Goal: Complete application form

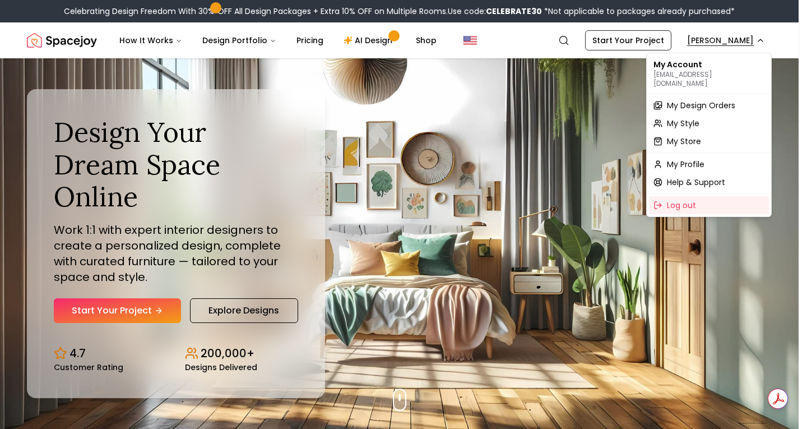
click at [725, 100] on span "My Design Orders" at bounding box center [701, 105] width 68 height 11
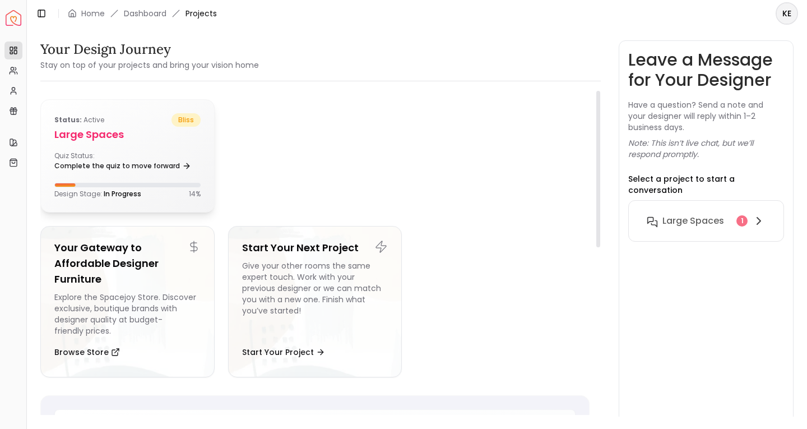
click at [118, 140] on h5 "Large Spaces" at bounding box center [127, 135] width 146 height 16
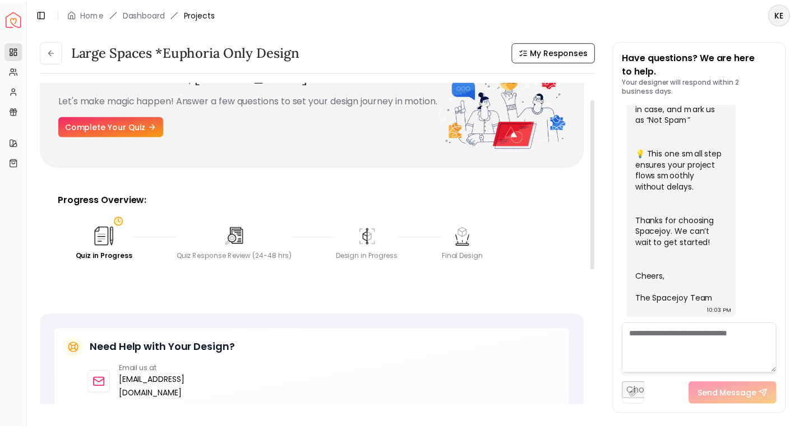
scroll to position [33, 0]
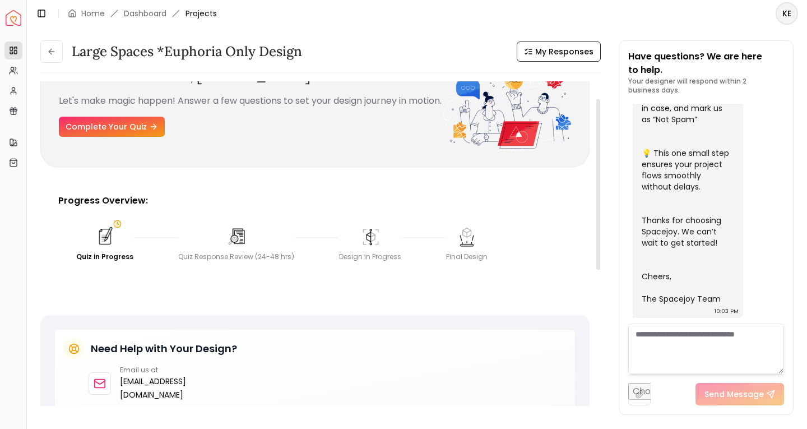
click at [104, 235] on img at bounding box center [104, 236] width 21 height 21
click at [136, 137] on link "Complete Your Quiz" at bounding box center [112, 127] width 106 height 20
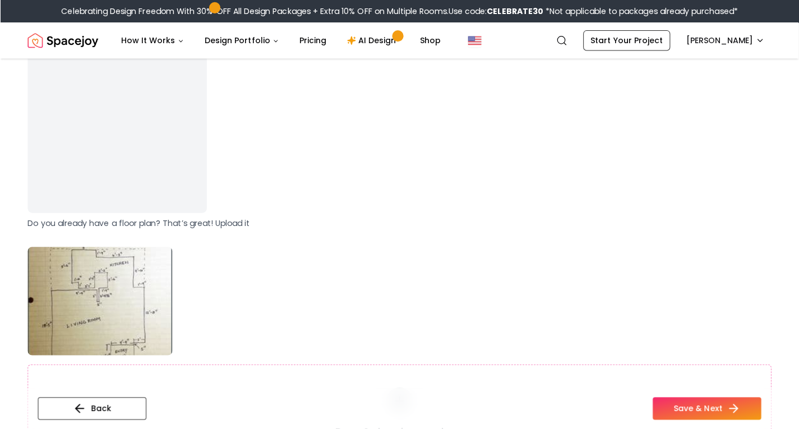
scroll to position [475, 0]
click at [121, 152] on img at bounding box center [115, 121] width 187 height 187
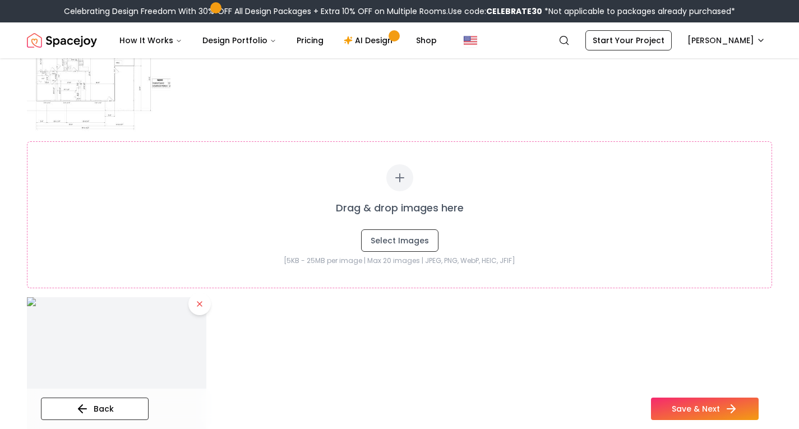
scroll to position [211, 0]
click at [163, 323] on img at bounding box center [116, 386] width 188 height 188
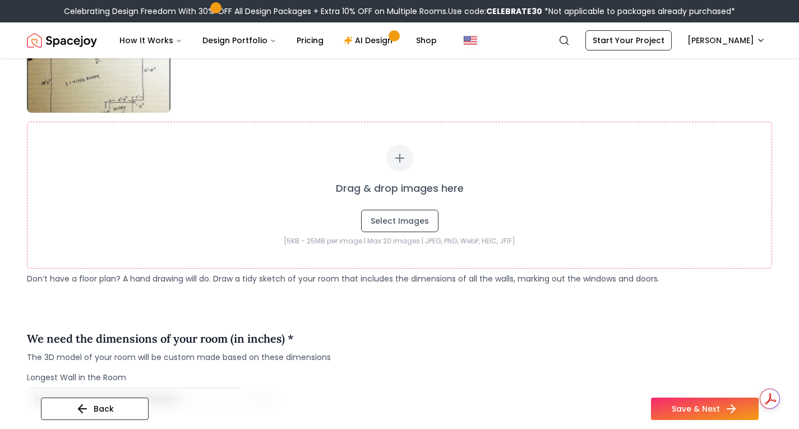
scroll to position [716, 0]
click at [690, 404] on button "Save & Next" at bounding box center [705, 408] width 108 height 22
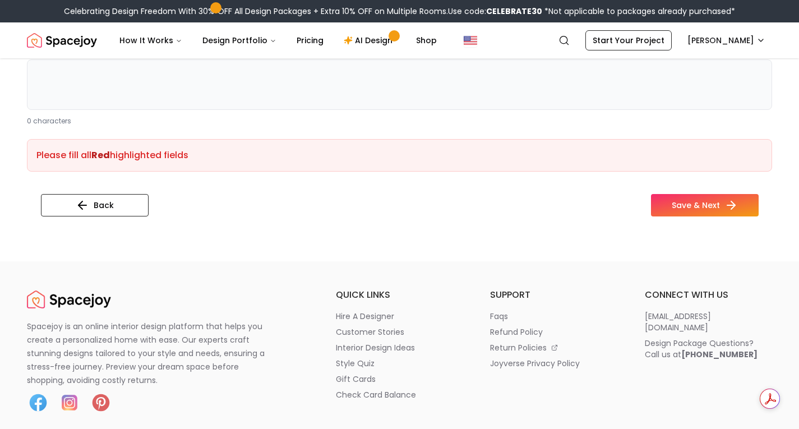
scroll to position [2195, 0]
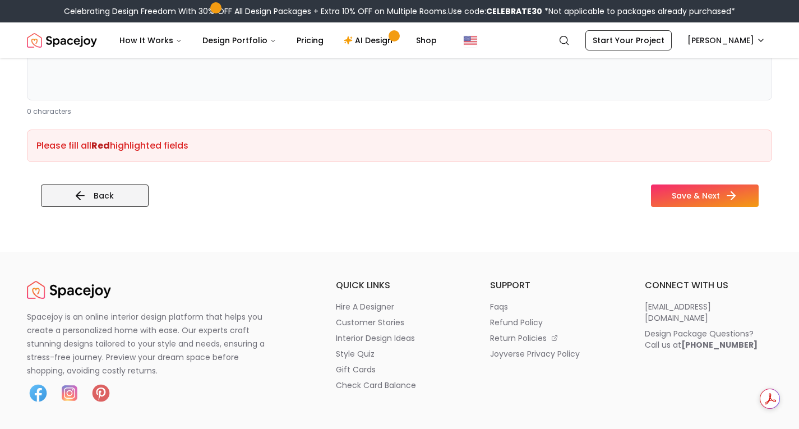
click at [112, 186] on button "Back" at bounding box center [95, 195] width 108 height 22
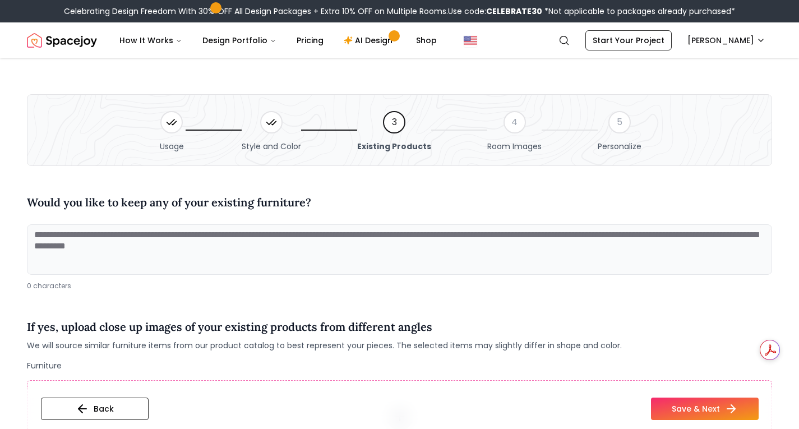
click at [513, 126] on div "4" at bounding box center [514, 122] width 22 height 22
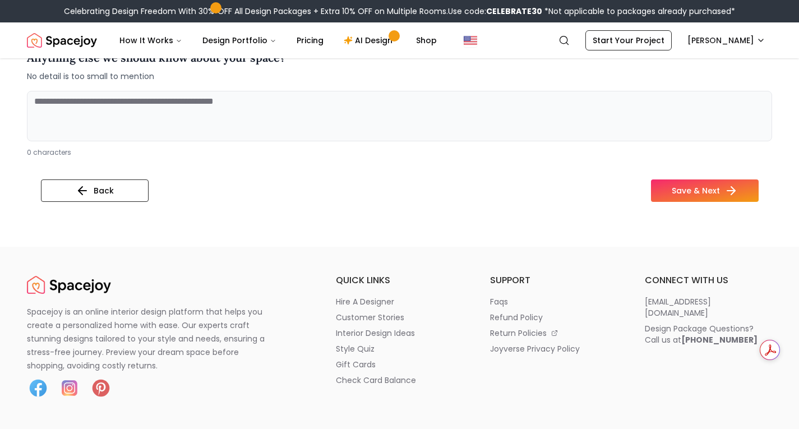
scroll to position [497, 0]
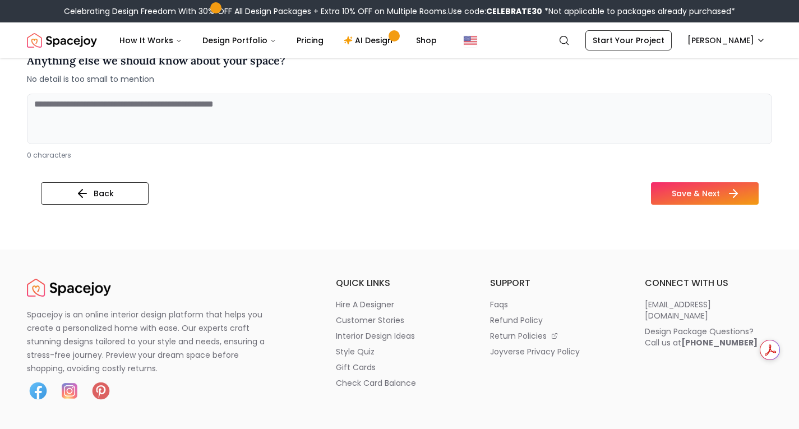
click at [699, 200] on button "Save & Next" at bounding box center [705, 193] width 108 height 22
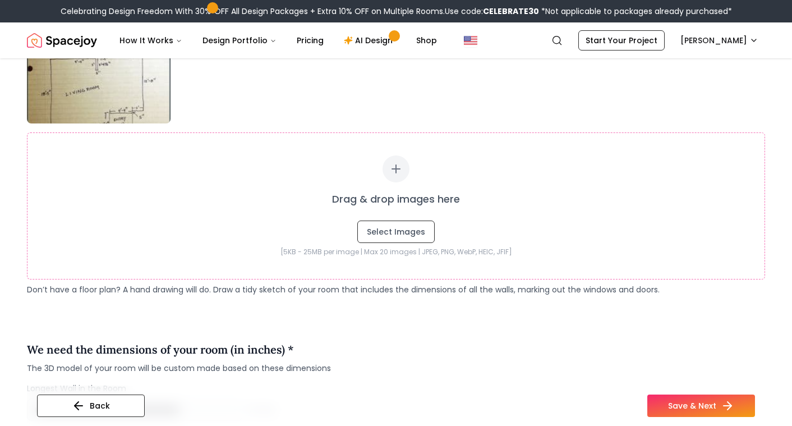
scroll to position [703, 0]
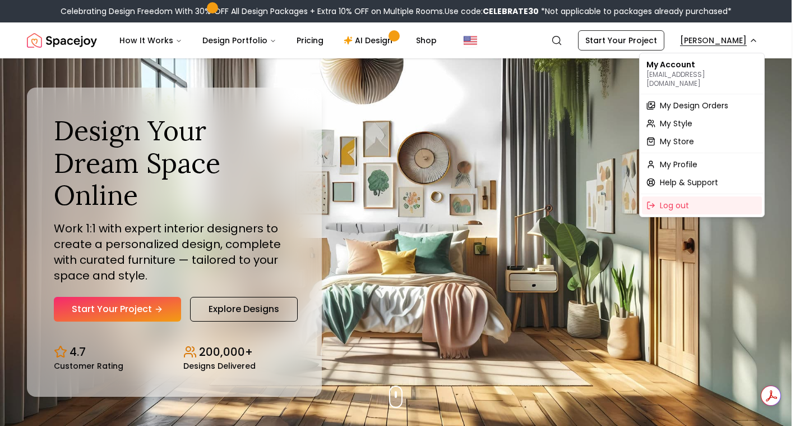
click at [705, 100] on span "My Design Orders" at bounding box center [694, 105] width 68 height 11
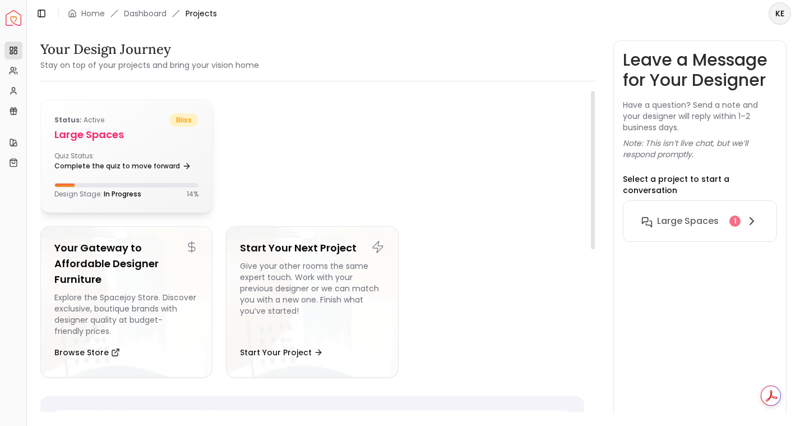
click at [137, 128] on h5 "Large Spaces" at bounding box center [126, 135] width 144 height 16
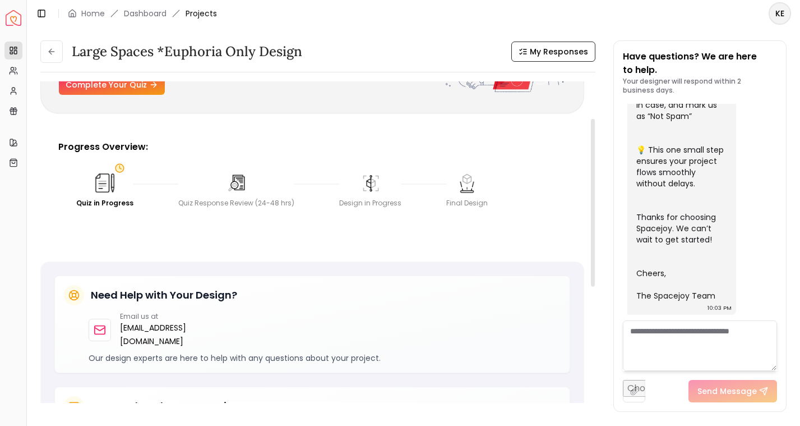
scroll to position [68, 0]
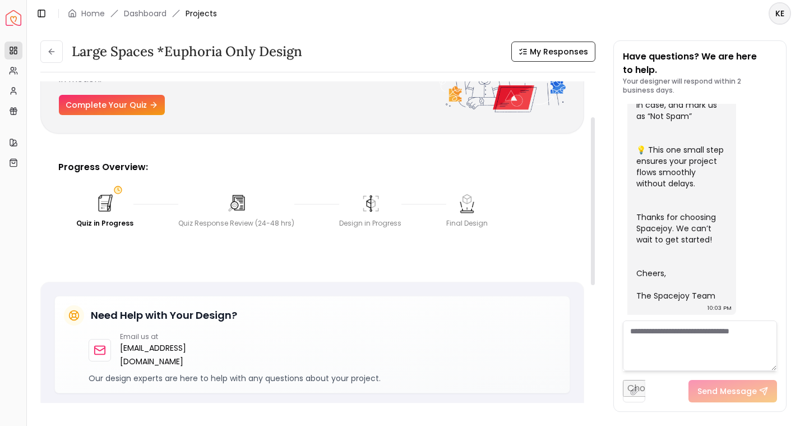
click at [110, 198] on img at bounding box center [105, 203] width 22 height 22
click at [110, 198] on img at bounding box center [105, 203] width 25 height 25
click at [96, 203] on img at bounding box center [105, 203] width 22 height 22
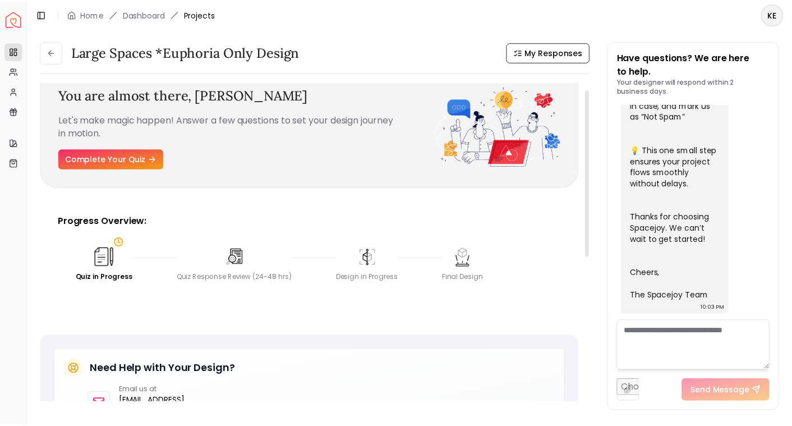
scroll to position [13, 0]
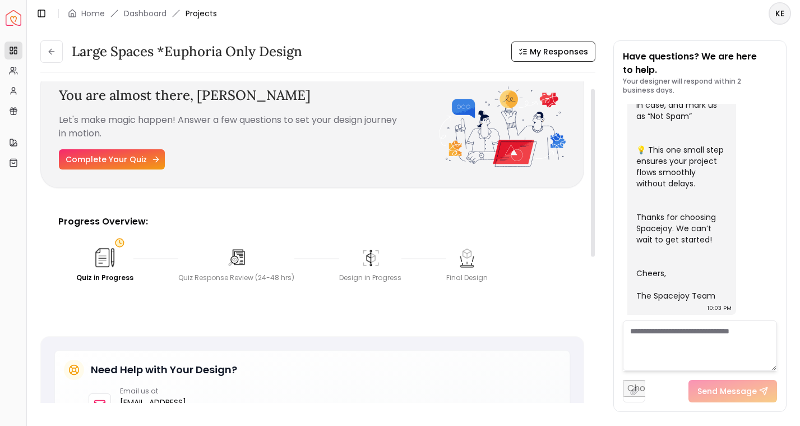
click at [133, 153] on link "Complete Your Quiz" at bounding box center [112, 159] width 106 height 20
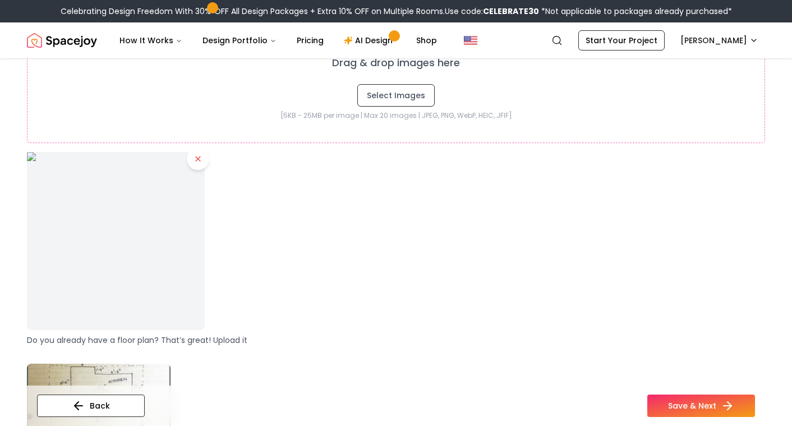
scroll to position [357, 0]
click at [145, 214] on img at bounding box center [115, 240] width 187 height 187
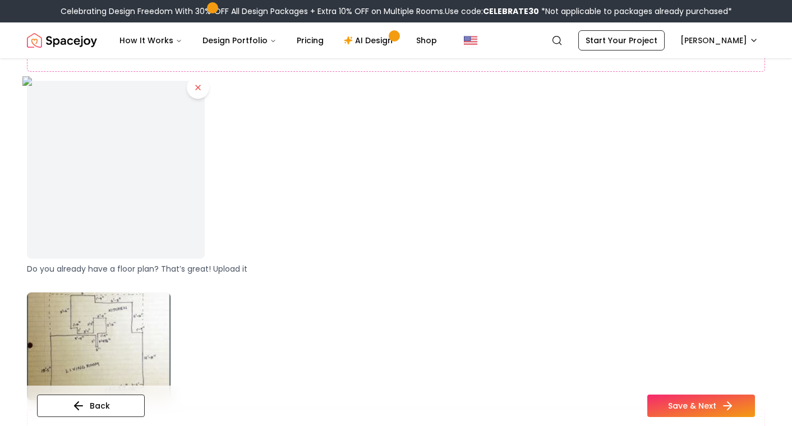
scroll to position [430, 0]
click at [145, 214] on img at bounding box center [115, 166] width 187 height 187
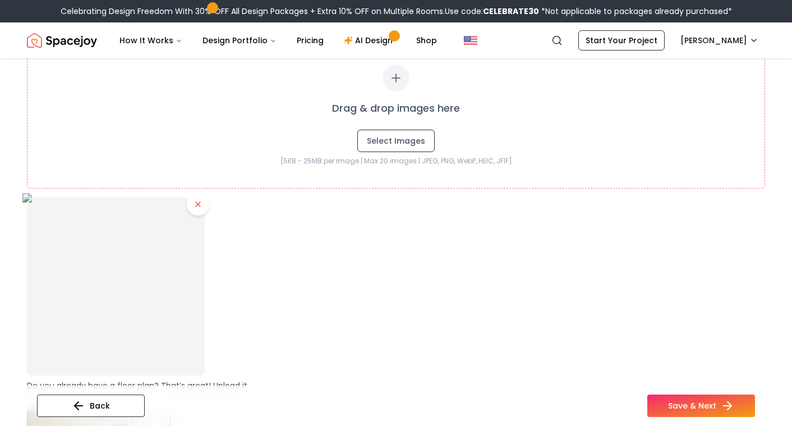
scroll to position [316, 0]
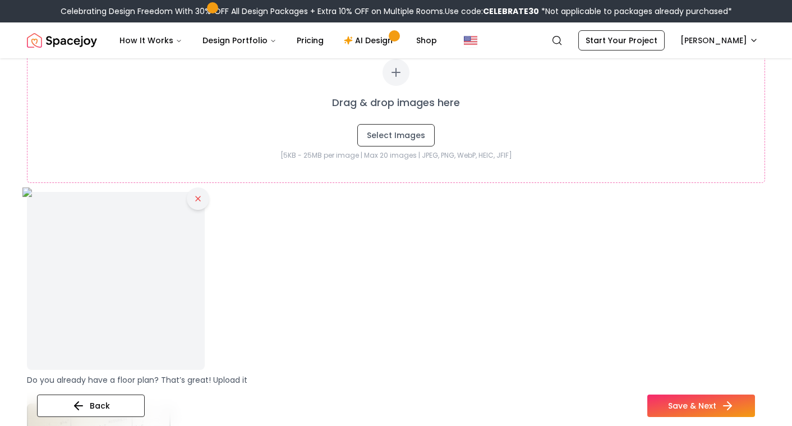
click at [197, 203] on button at bounding box center [198, 198] width 22 height 22
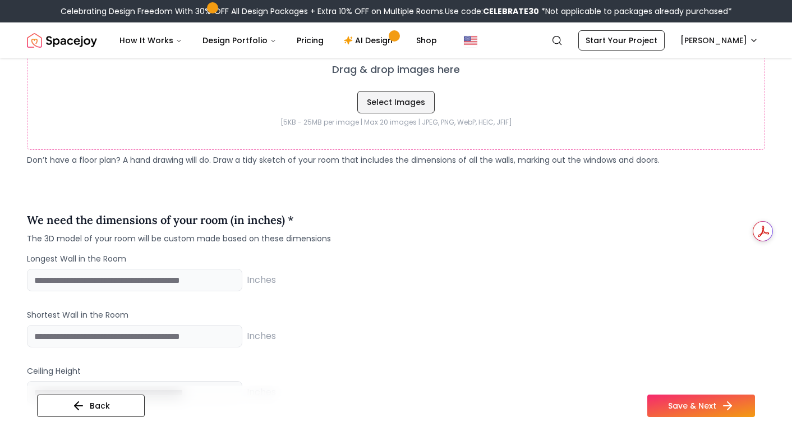
scroll to position [829, 0]
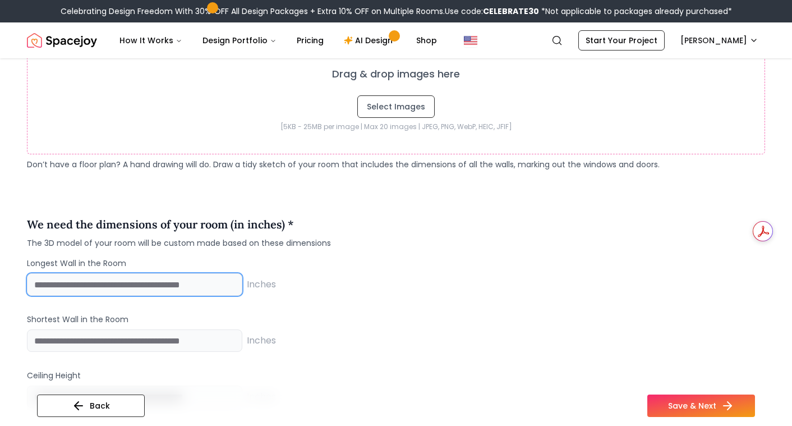
click at [205, 283] on input "number" at bounding box center [134, 284] width 215 height 22
click at [232, 288] on input "**" at bounding box center [134, 284] width 215 height 22
type input "*"
click at [233, 281] on input "*" at bounding box center [134, 284] width 215 height 22
click at [100, 284] on input "*" at bounding box center [134, 284] width 215 height 22
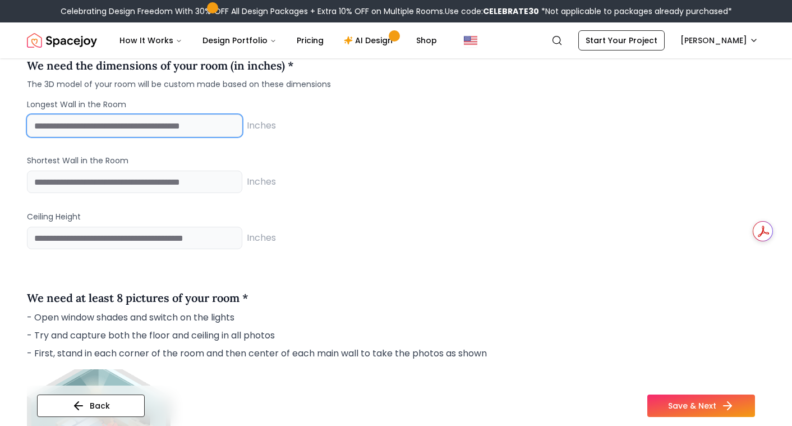
scroll to position [988, 0]
type input "***"
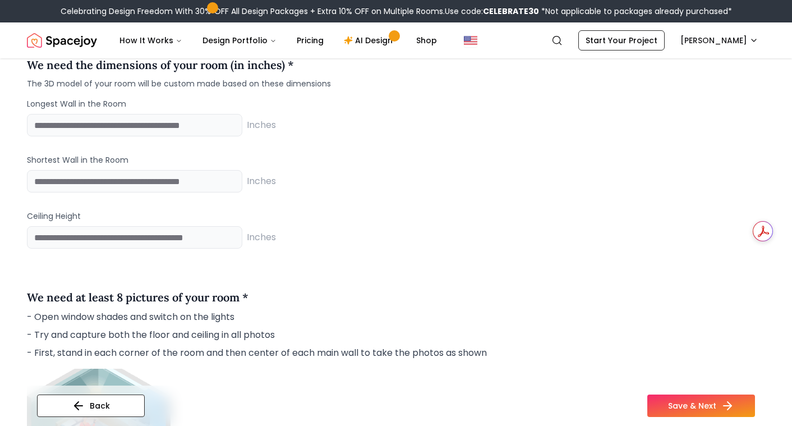
click at [319, 261] on div "We need the dimensions of your room (in inches) * The 3D model of your room wil…" at bounding box center [396, 157] width 738 height 219
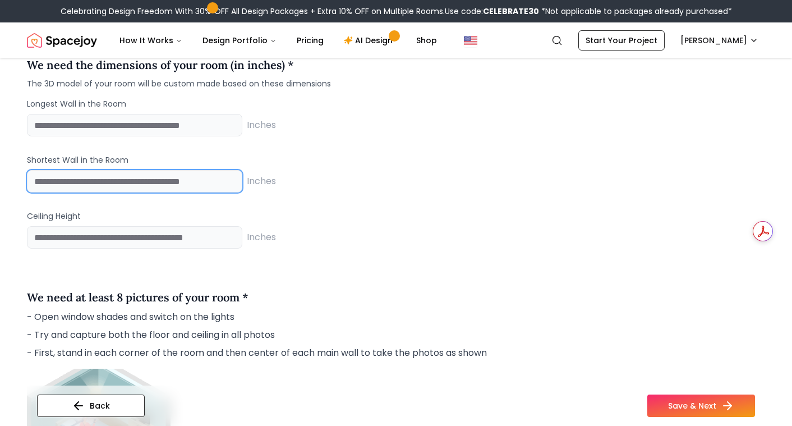
click at [80, 180] on input "number" at bounding box center [134, 181] width 215 height 22
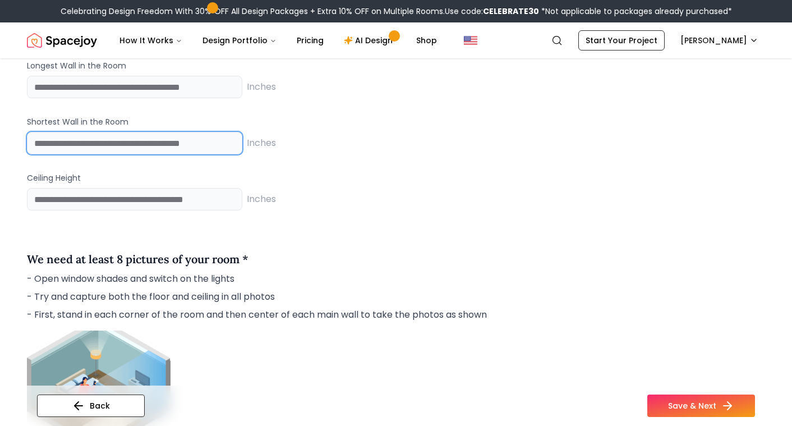
scroll to position [1025, 0]
type input "***"
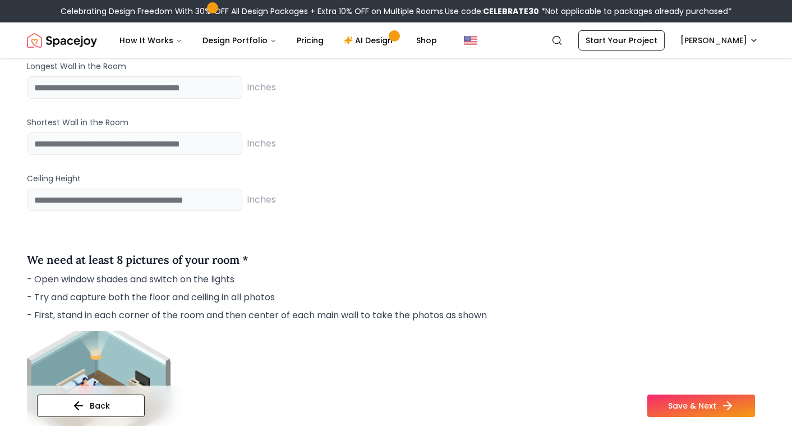
click at [396, 230] on div "Upload the floor plan of your room * Floorplan is a top view drawing of your ro…" at bounding box center [396, 246] width 738 height 2184
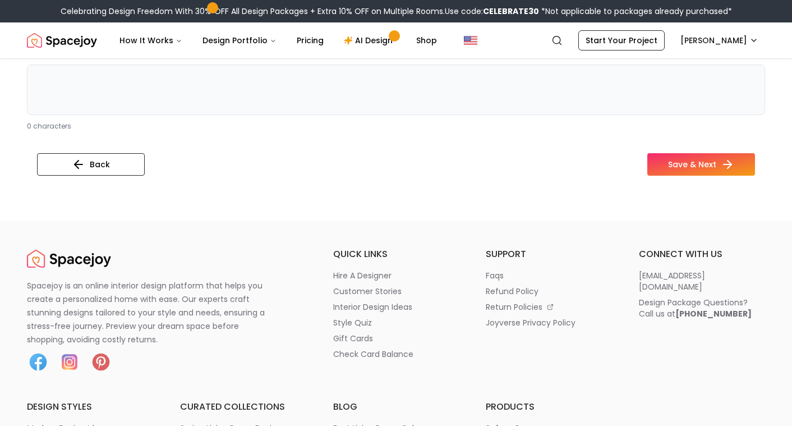
scroll to position [2178, 0]
click at [57, 168] on button "Back" at bounding box center [91, 165] width 108 height 22
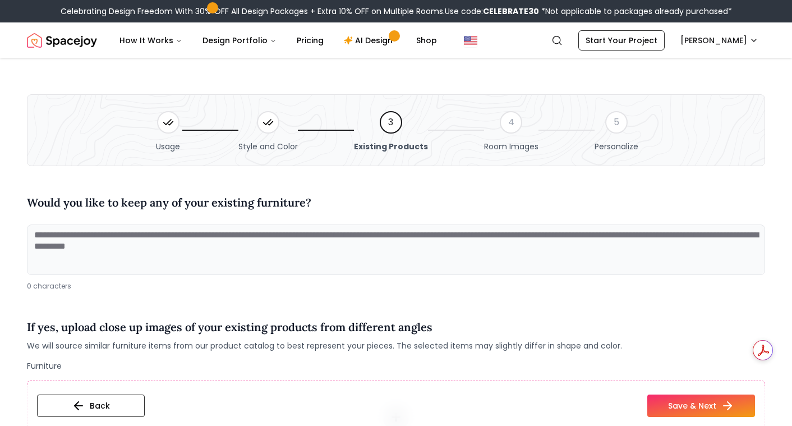
click at [505, 123] on div "4" at bounding box center [511, 122] width 22 height 22
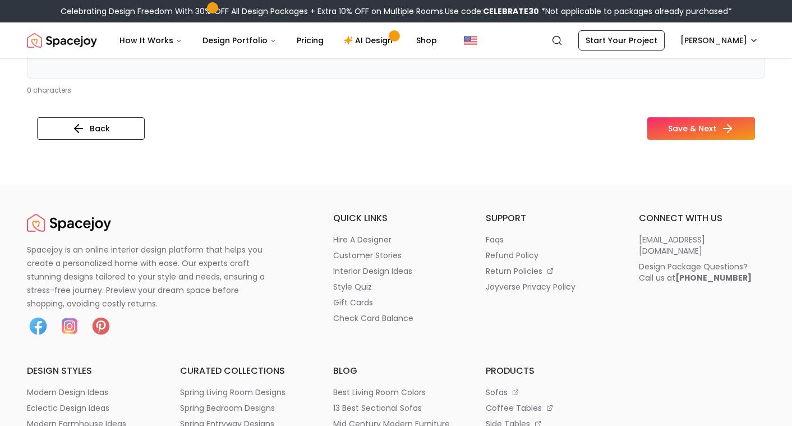
scroll to position [557, 0]
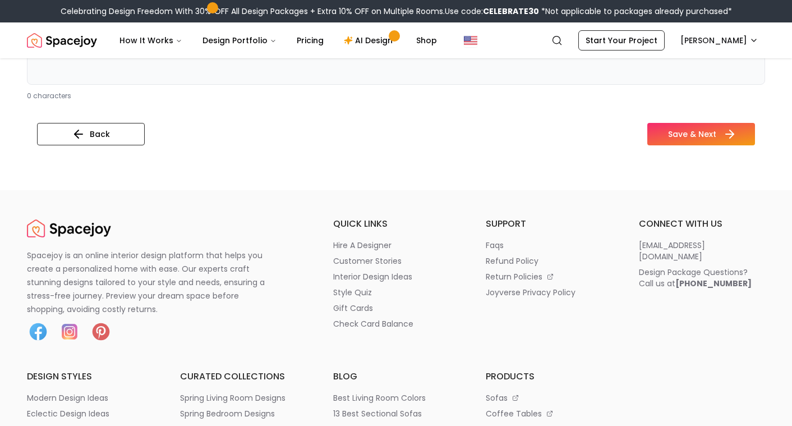
click at [690, 128] on button "Save & Next" at bounding box center [701, 134] width 108 height 22
